Goal: Transaction & Acquisition: Purchase product/service

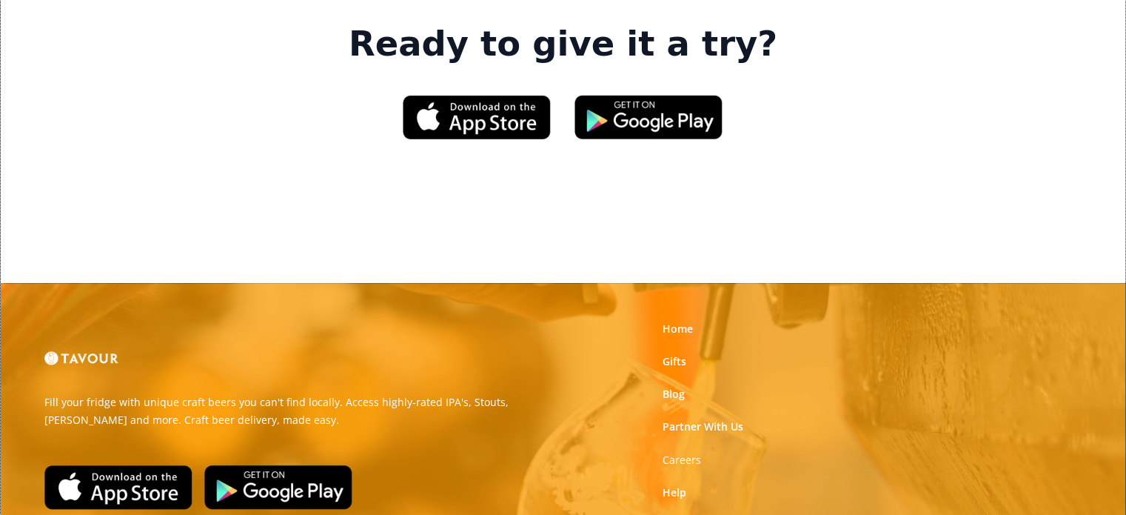
scroll to position [2375, 0]
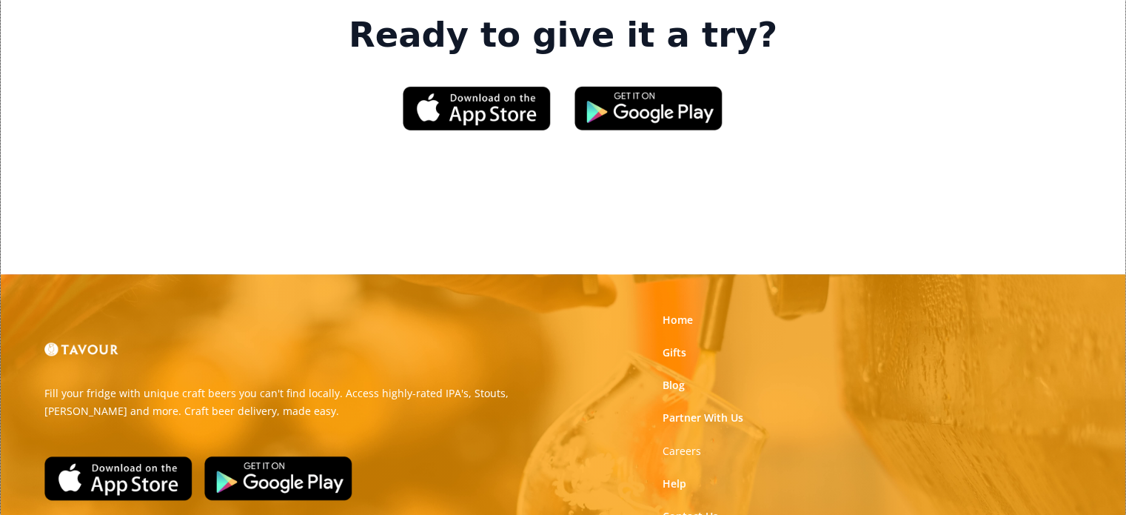
click at [677, 304] on div "Home Gifts Blog Partner With Us Careers Help Contact Us Privacy Policy Terms of…" at bounding box center [740, 450] width 176 height 293
click at [675, 345] on link "Gifts" at bounding box center [675, 352] width 24 height 15
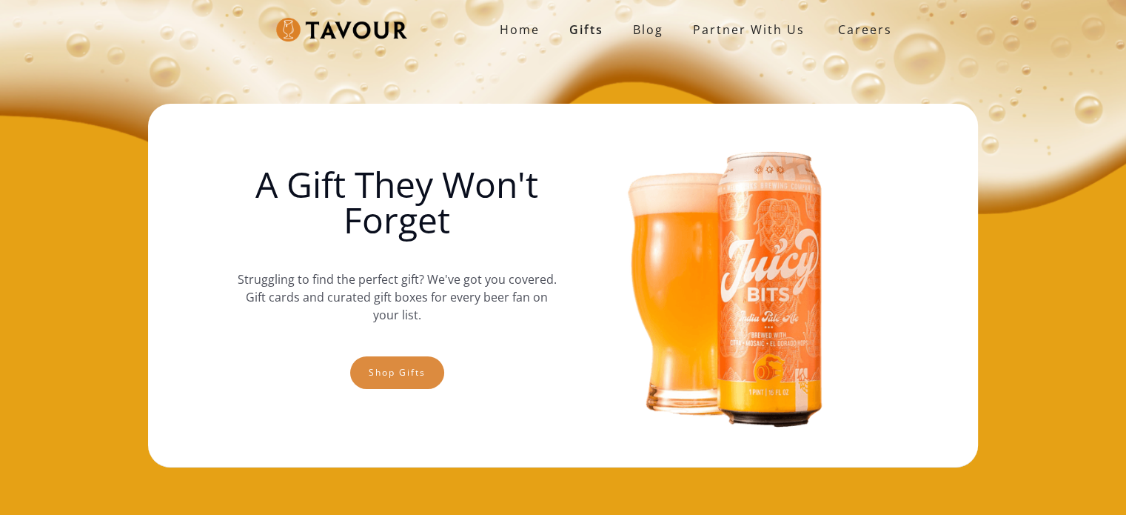
click at [406, 365] on link "Shop gifts" at bounding box center [397, 372] width 94 height 33
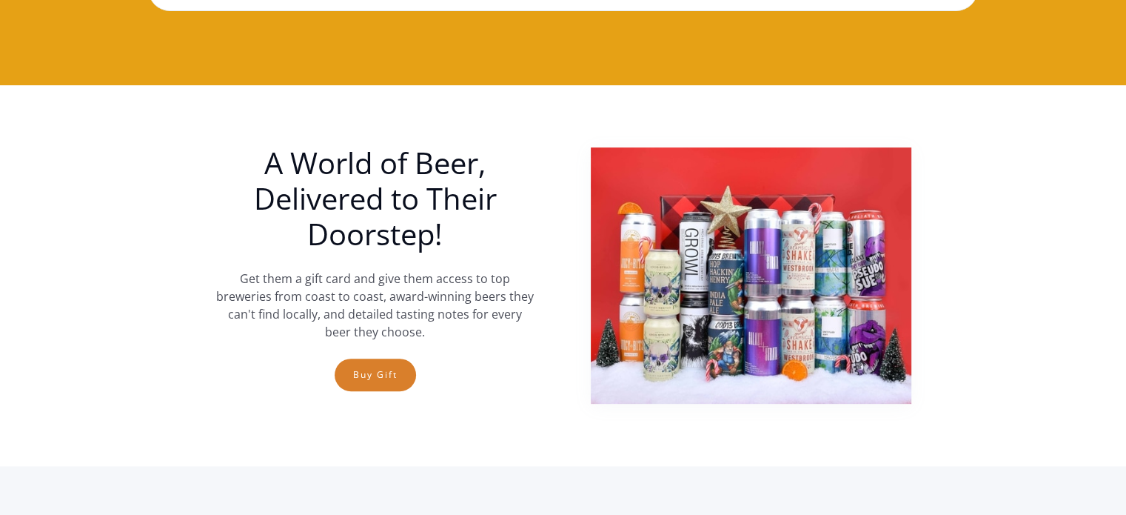
scroll to position [458, 0]
